Goal: Information Seeking & Learning: Learn about a topic

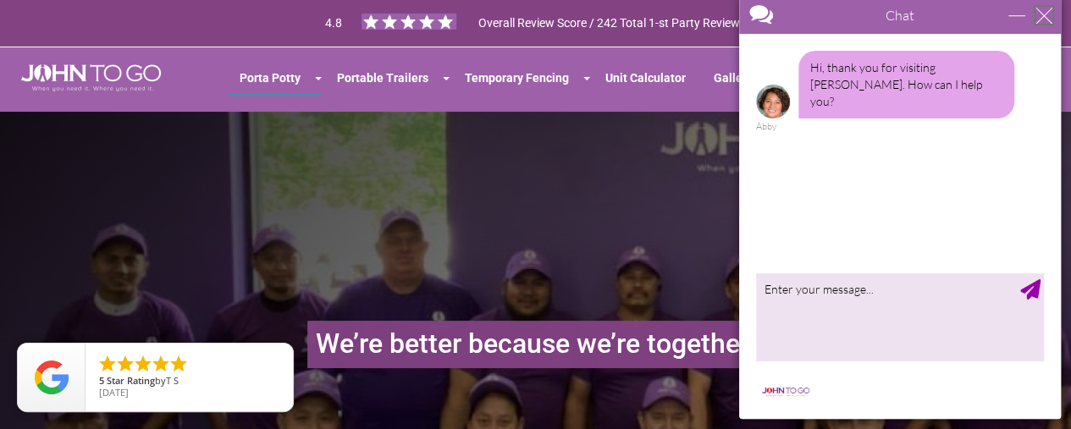
click at [1048, 14] on div "close" at bounding box center [1044, 15] width 17 height 17
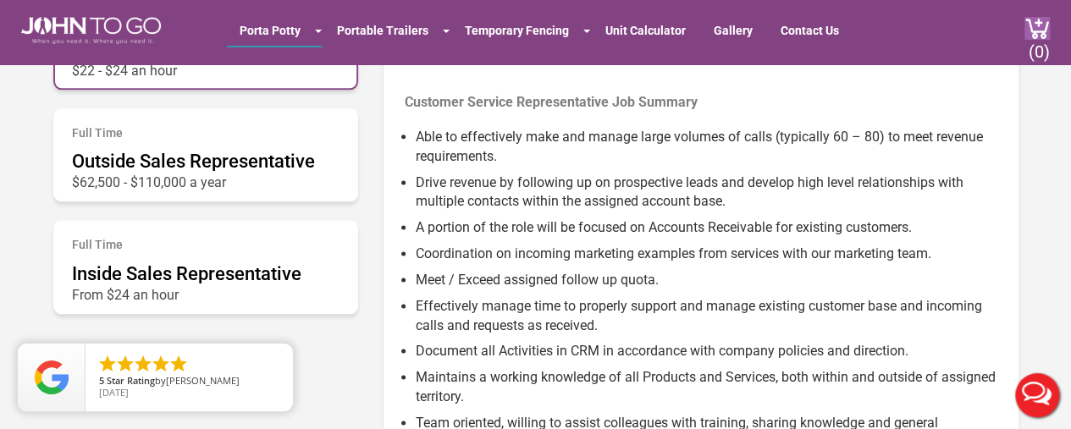
scroll to position [1055, 0]
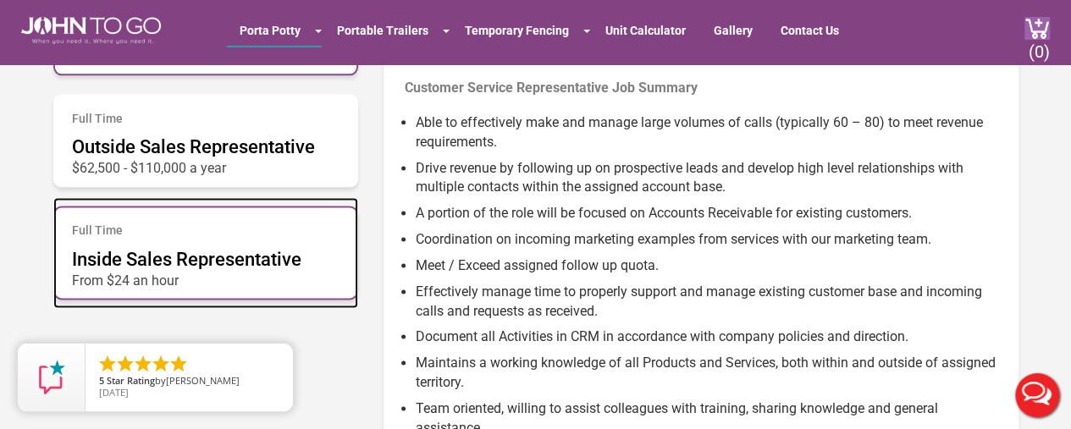
click at [317, 229] on h6 "Full Time" at bounding box center [206, 230] width 268 height 13
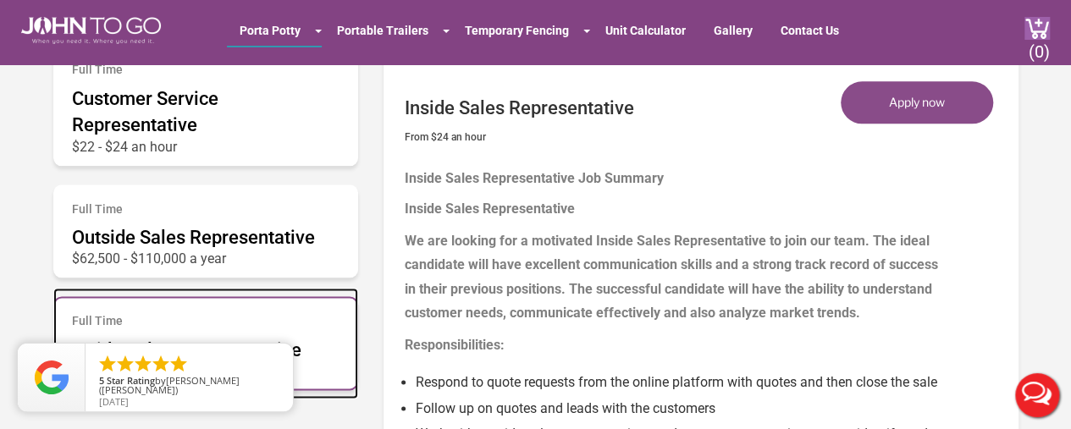
scroll to position [957, 0]
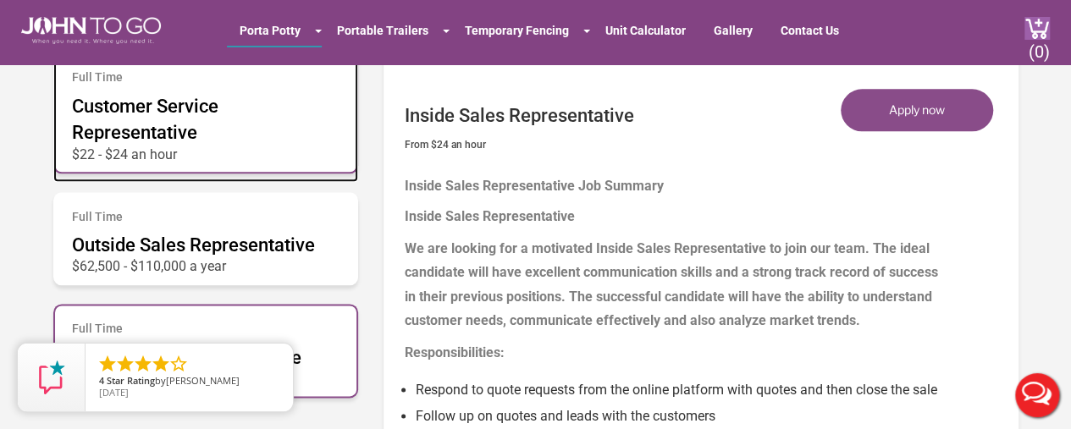
click at [302, 150] on p "$22 - $24 an hour" at bounding box center [206, 150] width 268 height 8
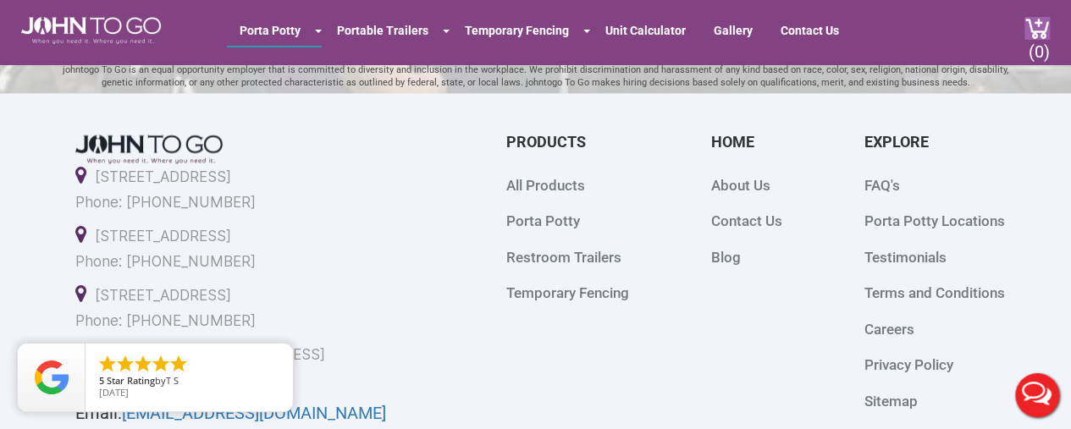
scroll to position [4360, 0]
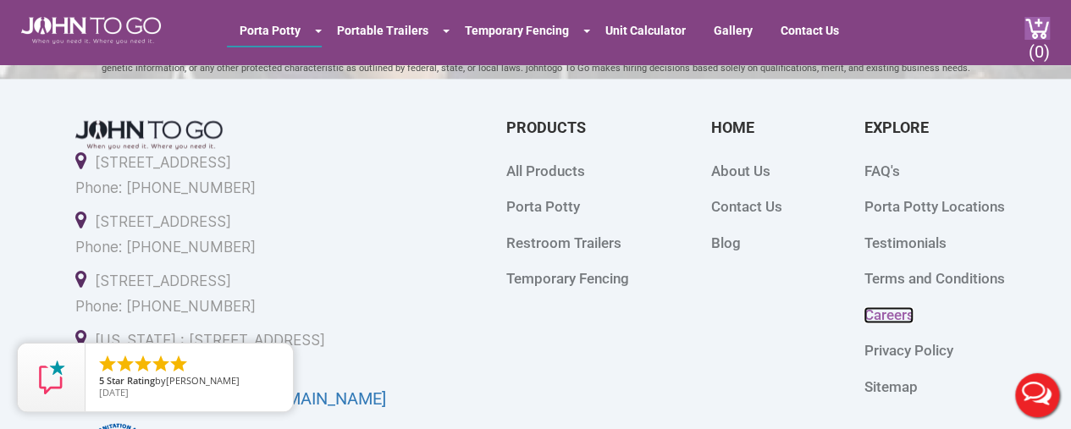
click at [887, 316] on link "Careers" at bounding box center [889, 315] width 50 height 17
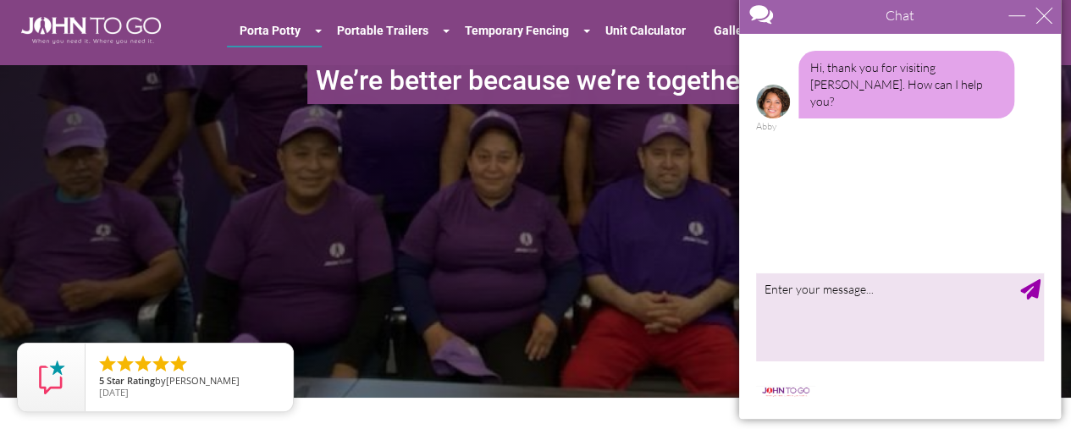
scroll to position [207, 0]
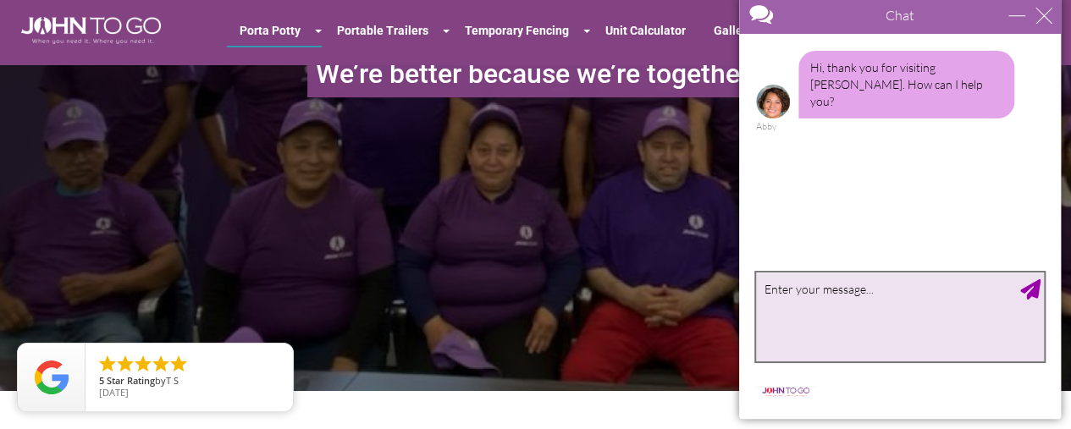
click at [776, 290] on textarea "type your message" at bounding box center [900, 317] width 288 height 89
type textarea "Thank you. I'm checking out open careers with your company :-)"
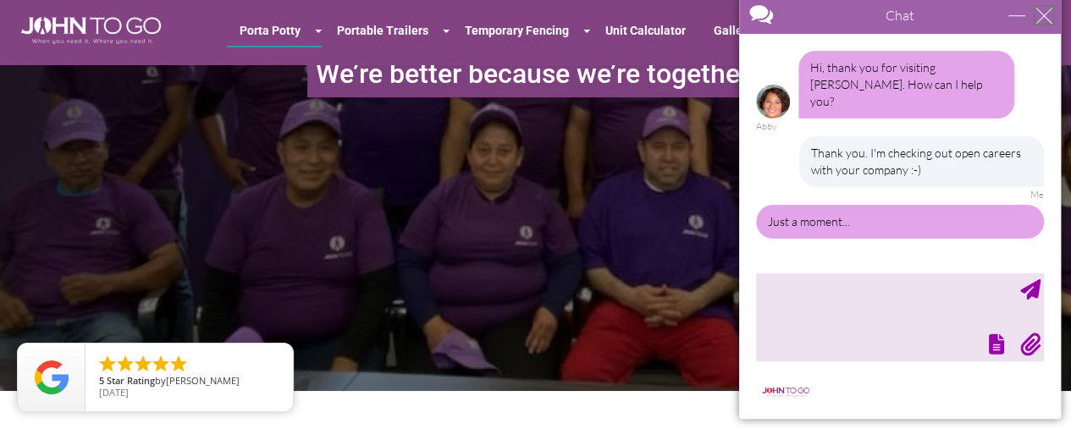
click at [1042, 15] on div "close" at bounding box center [1044, 15] width 17 height 17
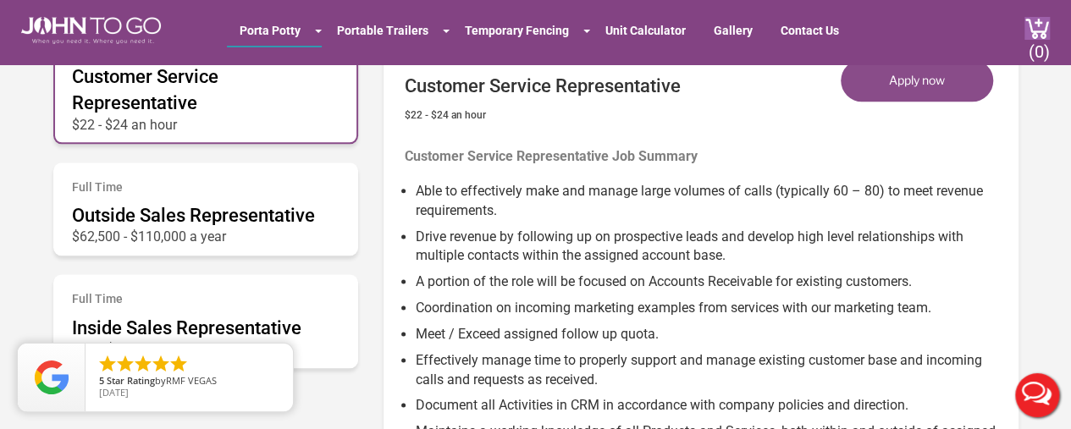
scroll to position [994, 0]
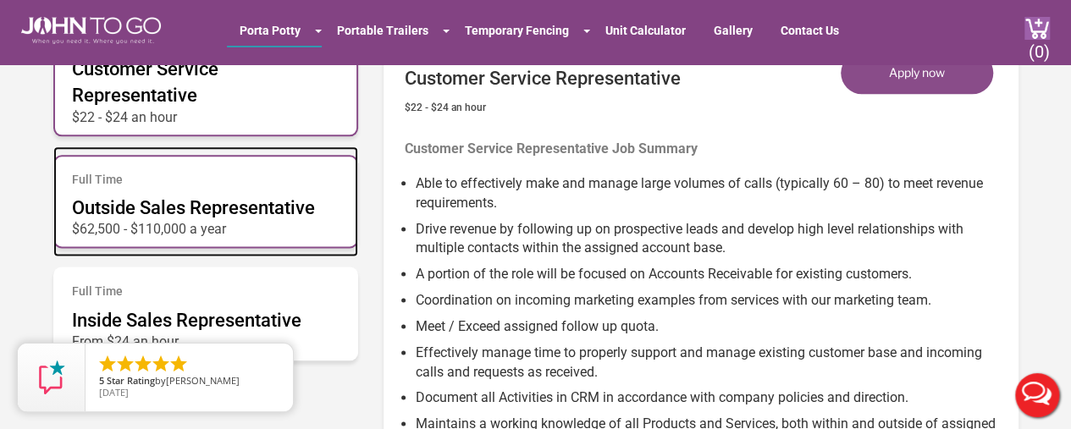
click at [179, 207] on span "Outside Sales Representative" at bounding box center [193, 207] width 243 height 21
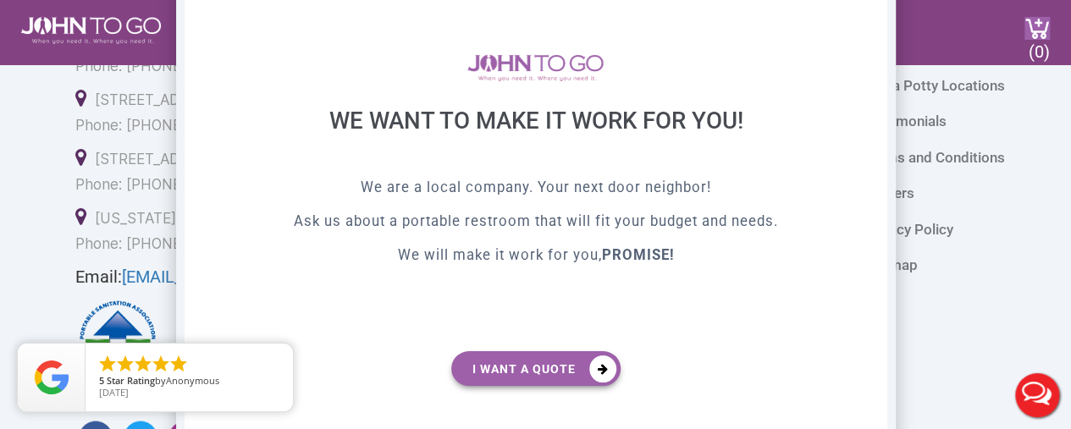
scroll to position [0, 0]
click at [867, 167] on div "X We want to make it work for you! We are a local company. Your next door neigh…" at bounding box center [536, 215] width 720 height 508
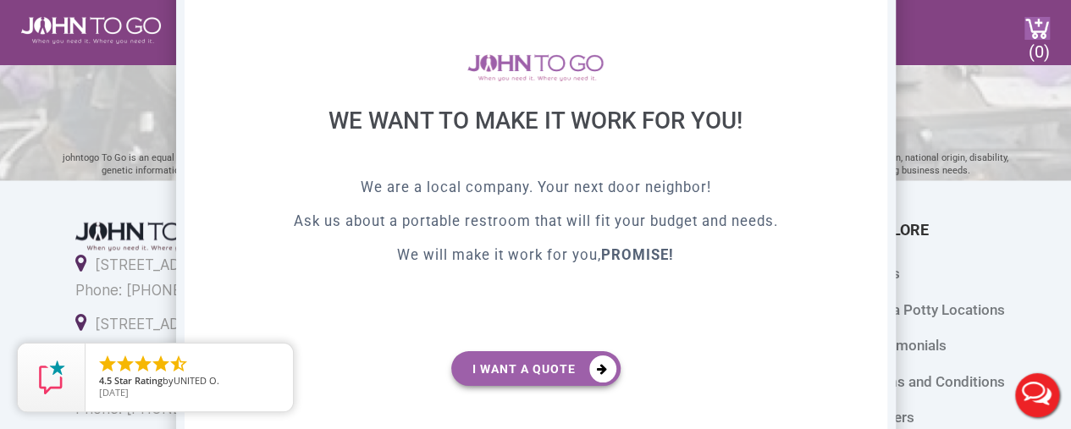
scroll to position [4648, 0]
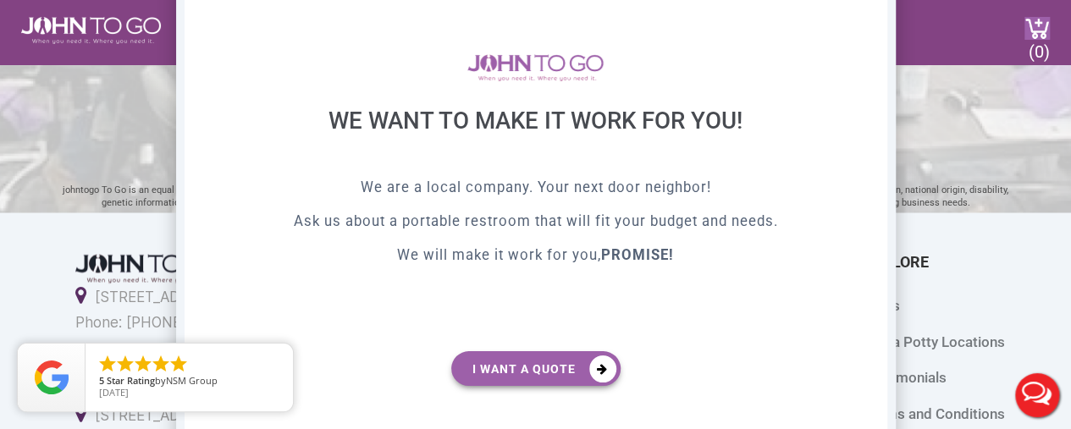
drag, startPoint x: 819, startPoint y: 44, endPoint x: 820, endPoint y: 73, distance: 28.8
click at [820, 73] on div at bounding box center [536, 68] width 618 height 78
click at [942, 34] on div at bounding box center [535, 214] width 1071 height 429
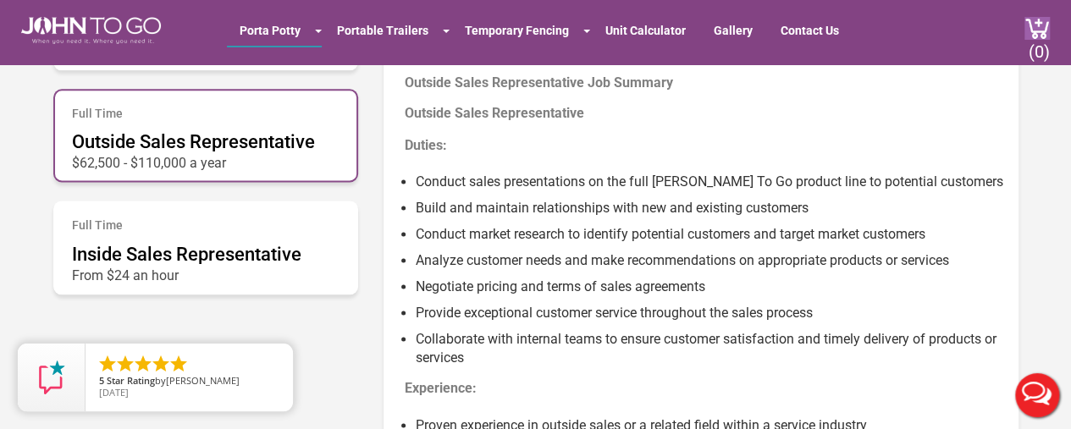
scroll to position [1069, 0]
